Goal: Task Accomplishment & Management: Use online tool/utility

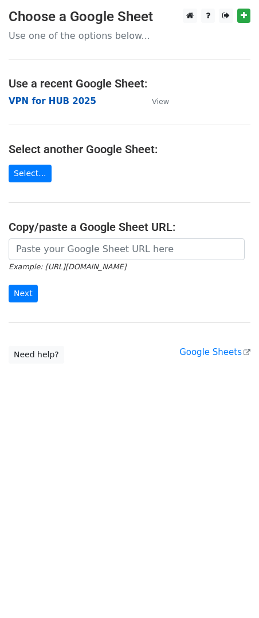
click at [48, 103] on strong "VPN for HUB 2025" at bounding box center [53, 101] width 88 height 10
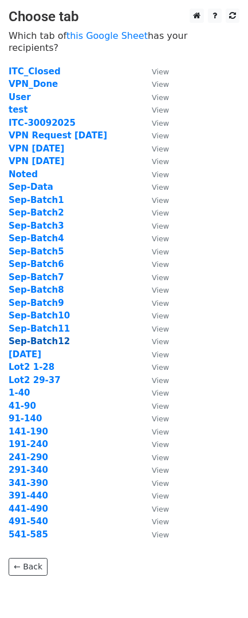
click at [48, 336] on strong "Sep-Batch12" at bounding box center [39, 341] width 61 height 10
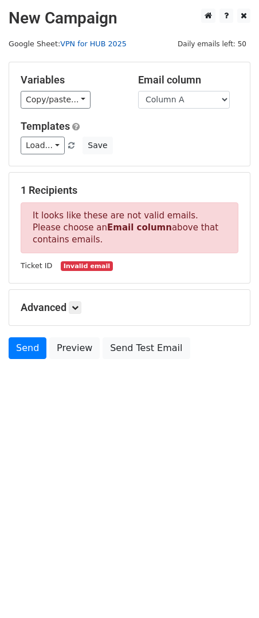
click at [92, 46] on link "VPN for HUB 2025" at bounding box center [93, 43] width 66 height 9
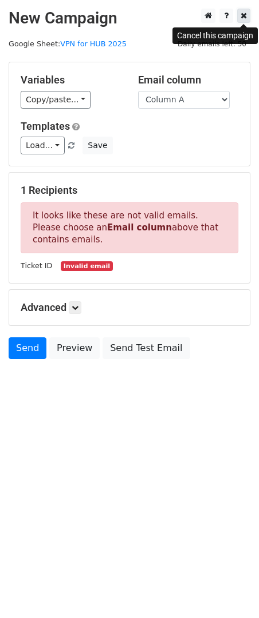
click at [243, 17] on icon at bounding box center [243, 15] width 6 height 8
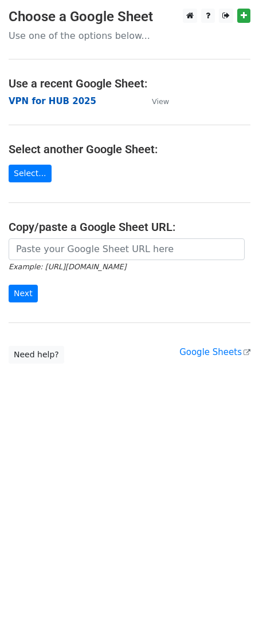
click at [55, 101] on strong "VPN for HUB 2025" at bounding box center [53, 101] width 88 height 10
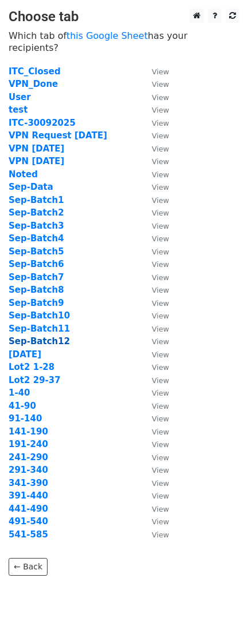
click at [49, 336] on strong "Sep-Batch12" at bounding box center [39, 341] width 61 height 10
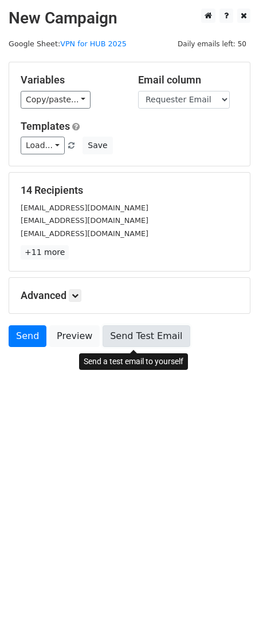
click at [118, 336] on link "Send Test Email" at bounding box center [145, 336] width 87 height 22
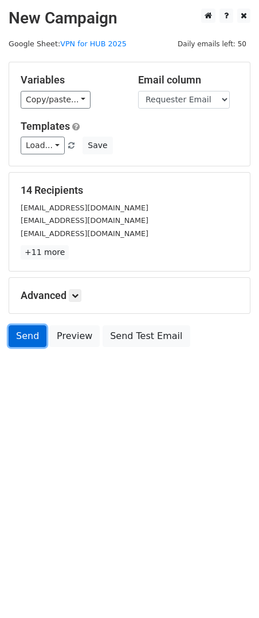
click at [19, 338] on link "Send" at bounding box center [28, 336] width 38 height 22
